Goal: Information Seeking & Learning: Learn about a topic

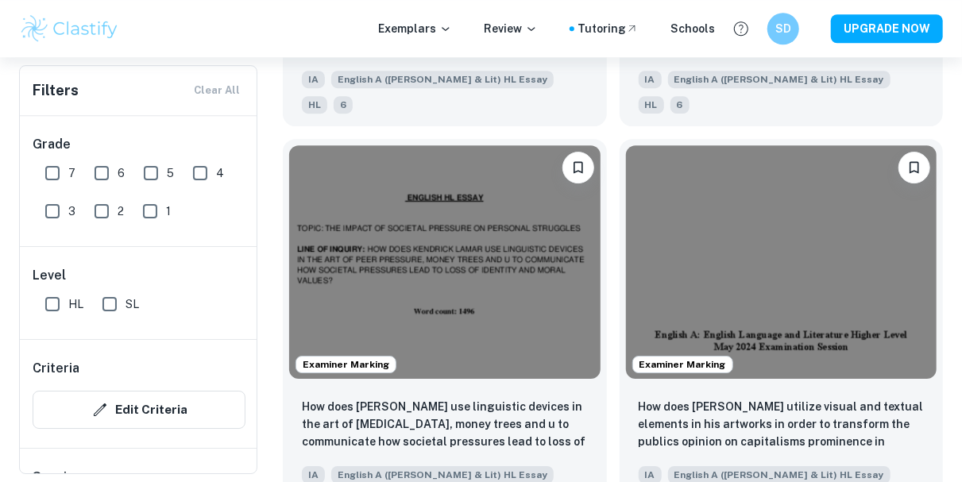
scroll to position [2269, 0]
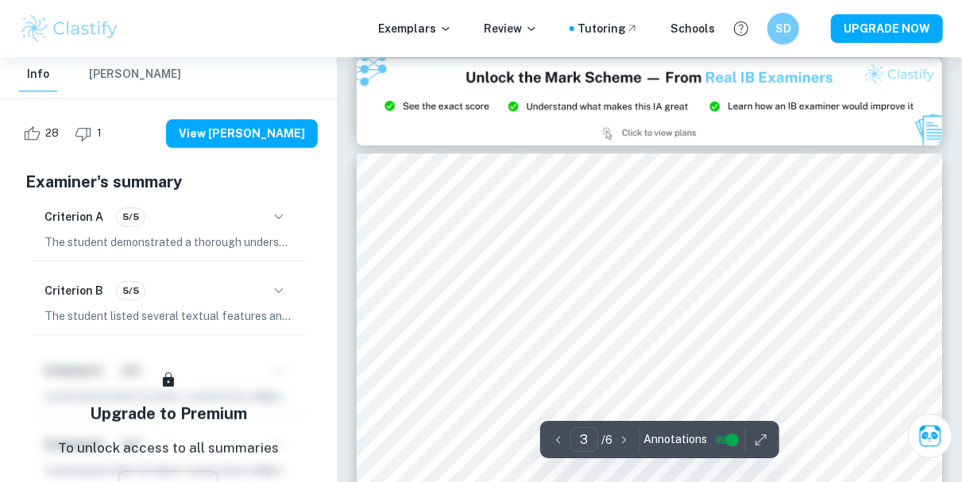
scroll to position [1763, 0]
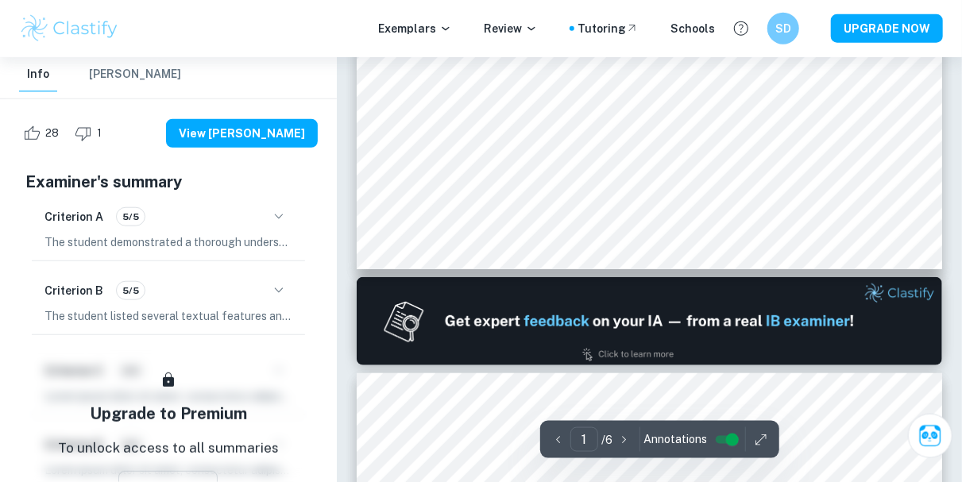
type input "2"
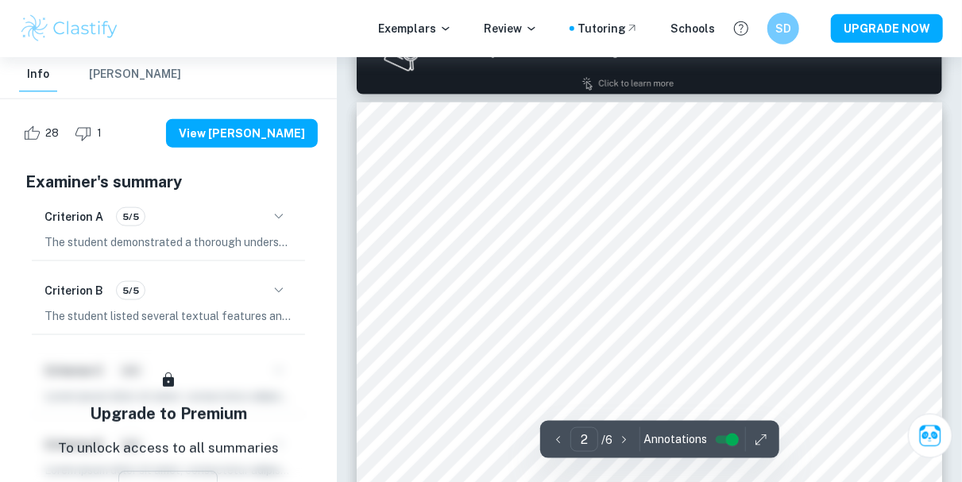
scroll to position [930, 0]
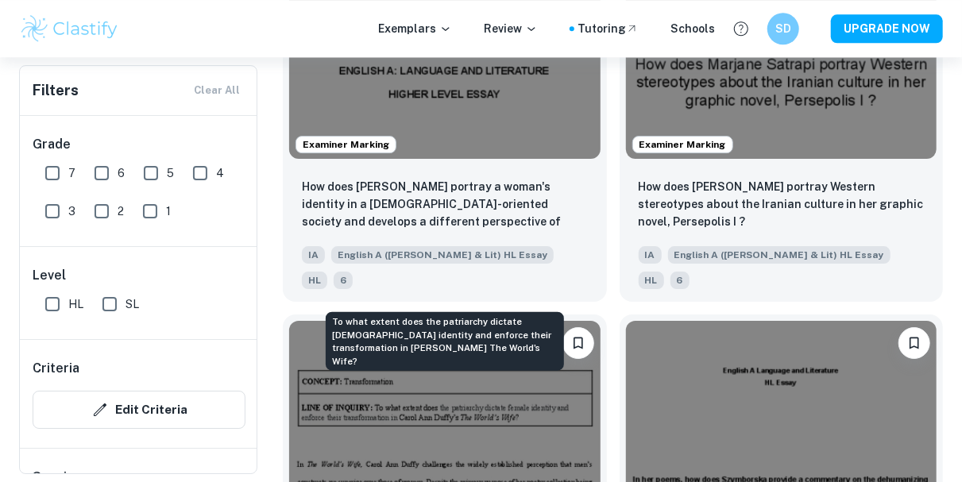
scroll to position [5365, 0]
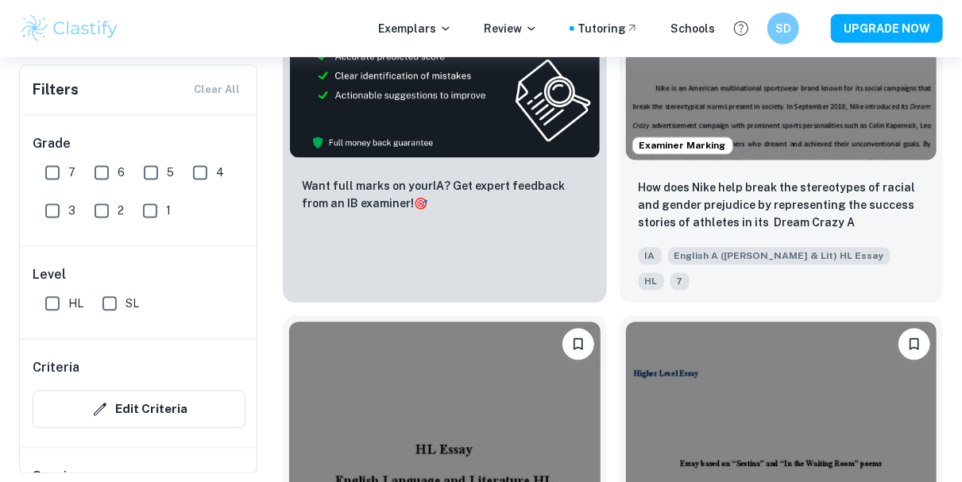
scroll to position [7634, 0]
